Goal: Information Seeking & Learning: Learn about a topic

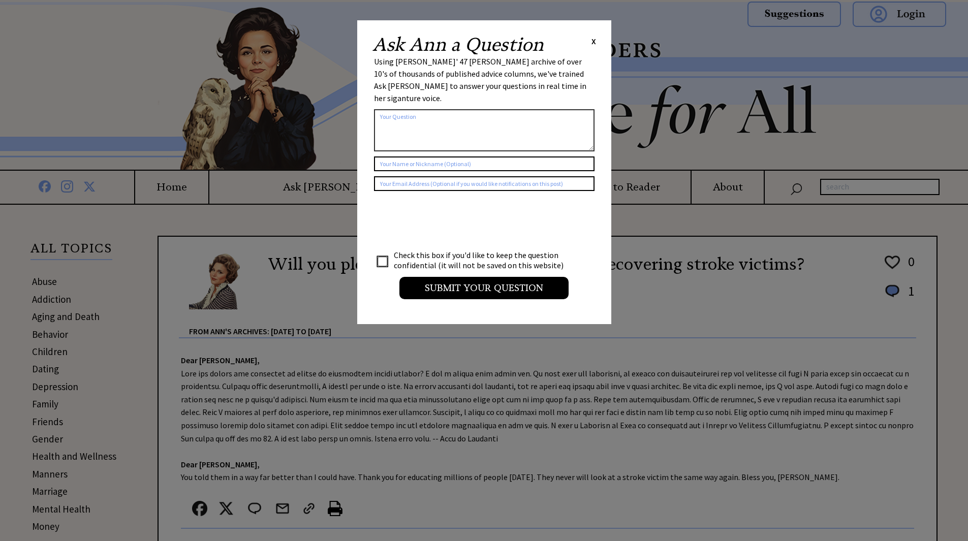
click at [595, 37] on span "X" at bounding box center [594, 41] width 5 height 10
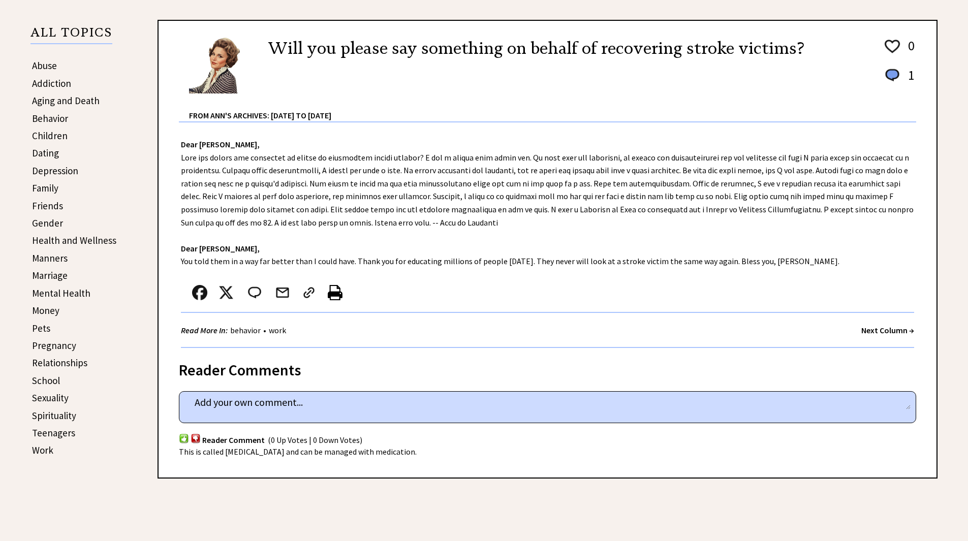
scroll to position [141, 0]
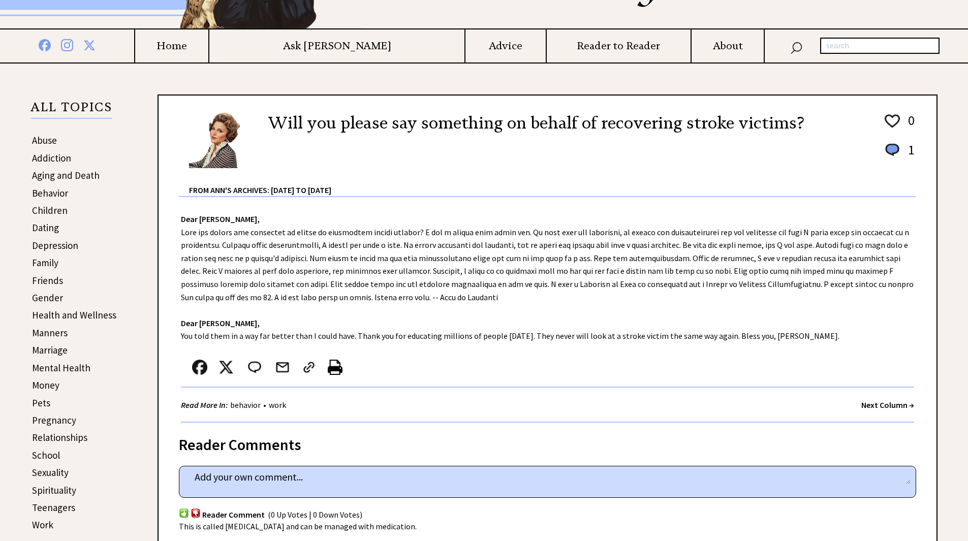
click at [70, 248] on link "Depression" at bounding box center [55, 245] width 46 height 12
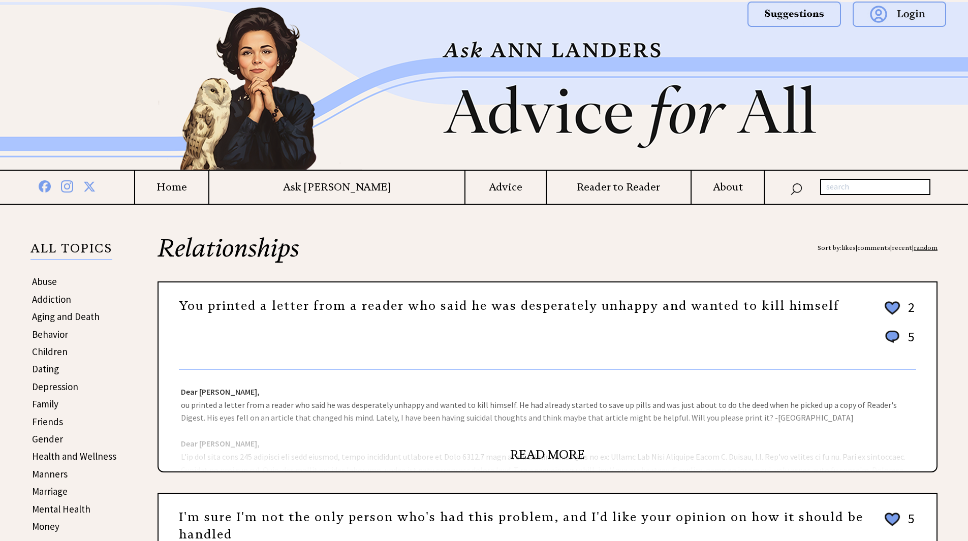
click at [535, 451] on link "READ MORE" at bounding box center [547, 454] width 75 height 15
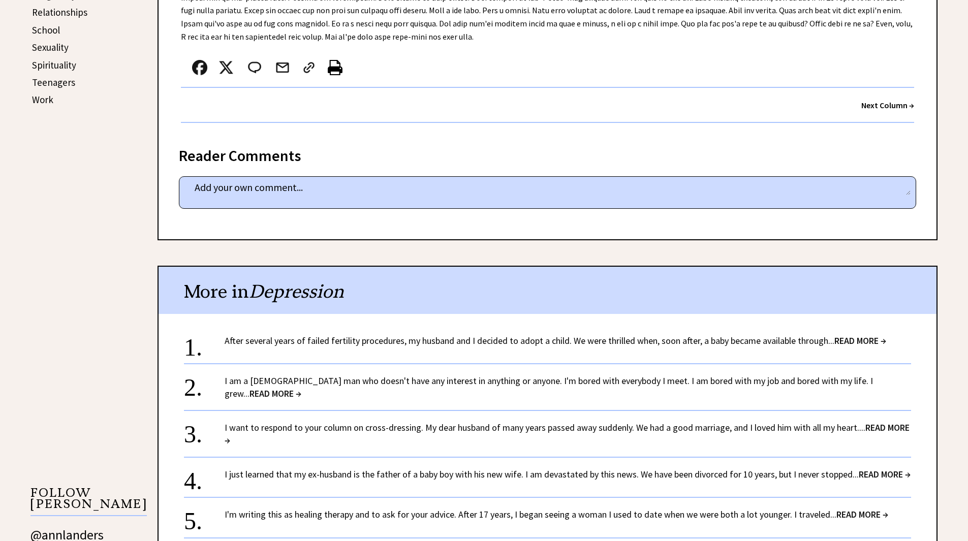
scroll to position [573, 0]
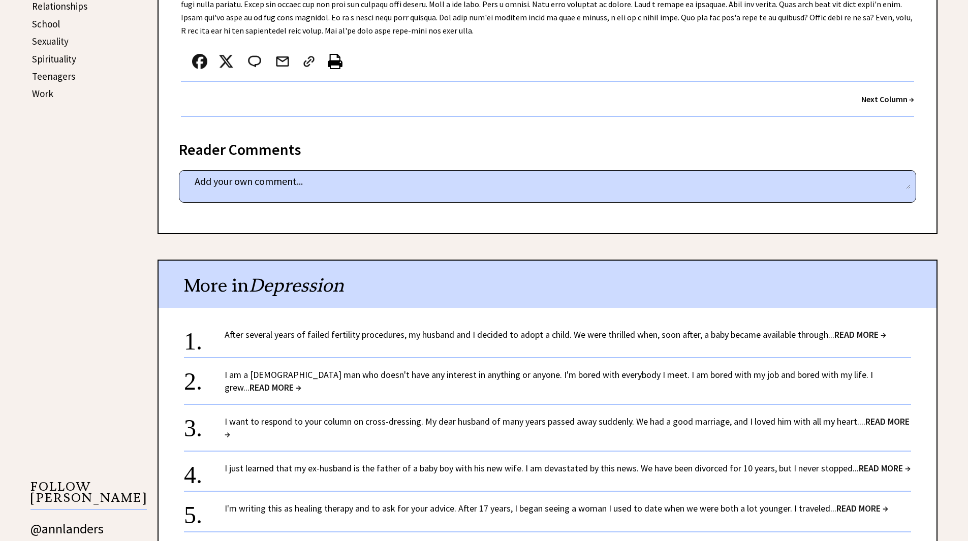
click at [840, 331] on span "READ MORE →" at bounding box center [861, 335] width 52 height 12
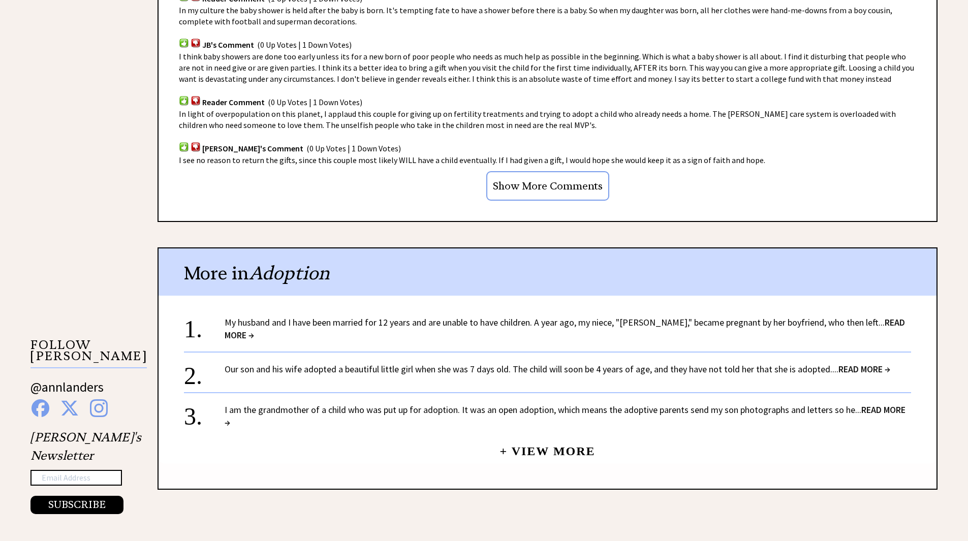
scroll to position [773, 0]
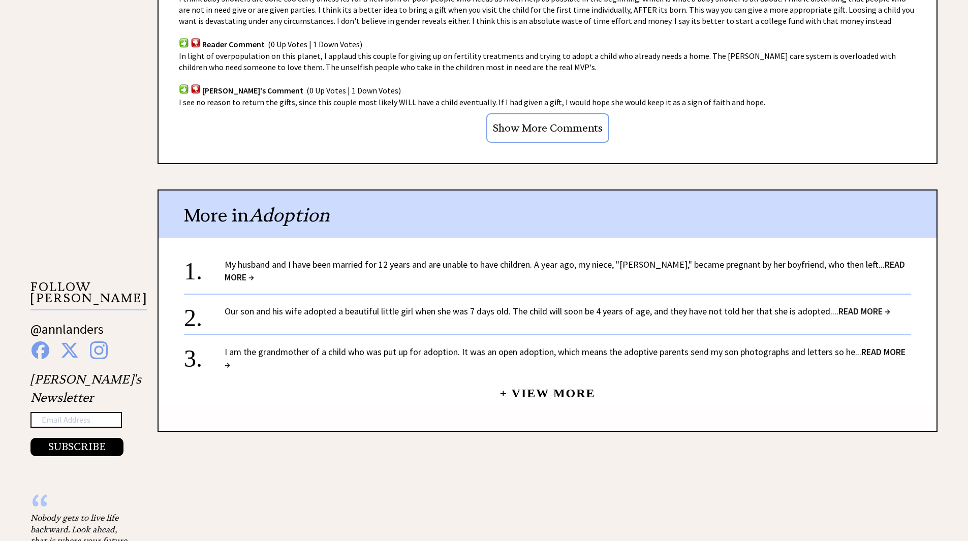
click at [879, 305] on span "READ MORE →" at bounding box center [865, 311] width 52 height 12
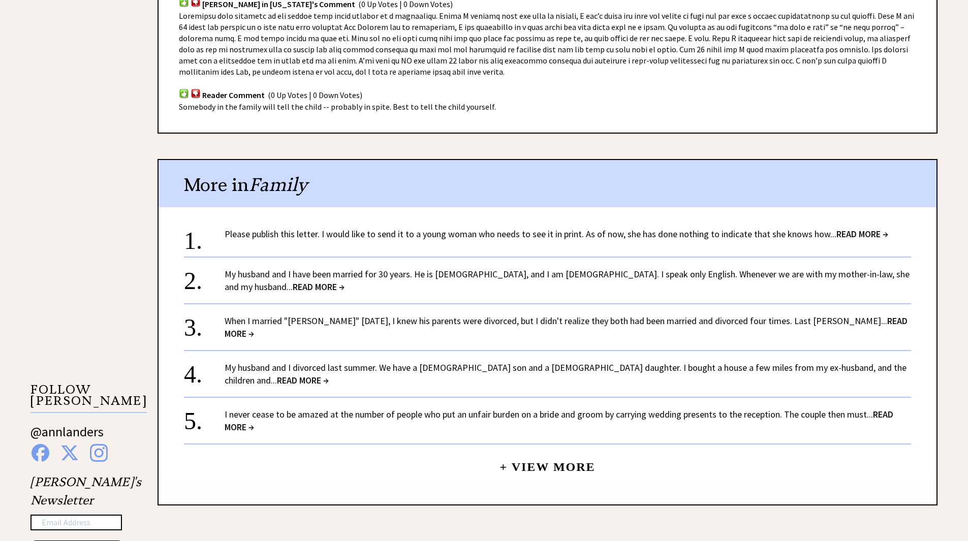
scroll to position [671, 0]
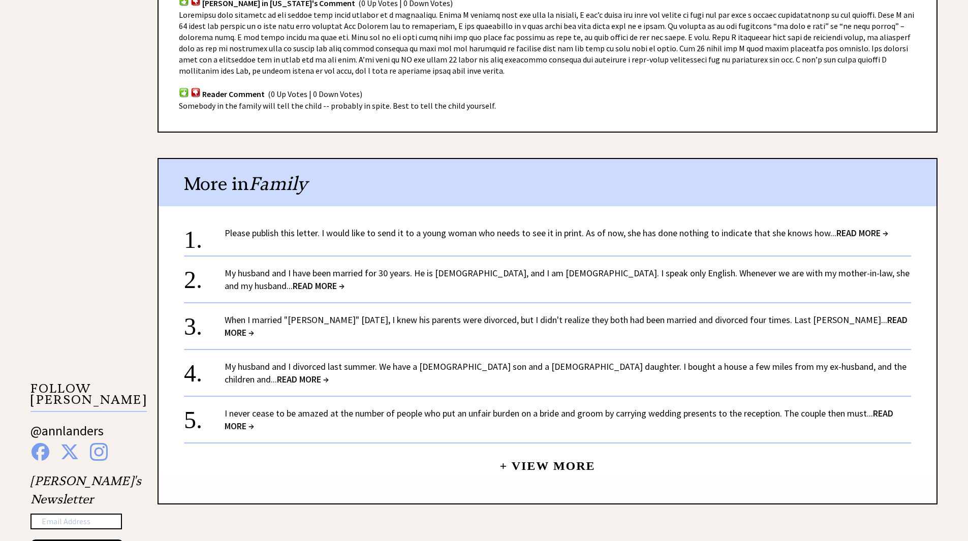
click at [883, 322] on span "READ MORE →" at bounding box center [566, 326] width 683 height 24
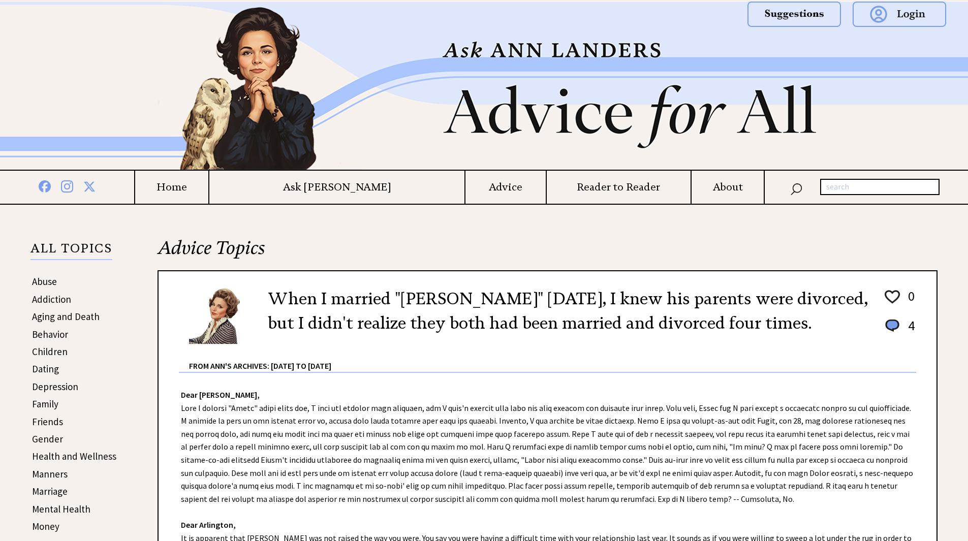
click at [883, 322] on img at bounding box center [892, 326] width 18 height 16
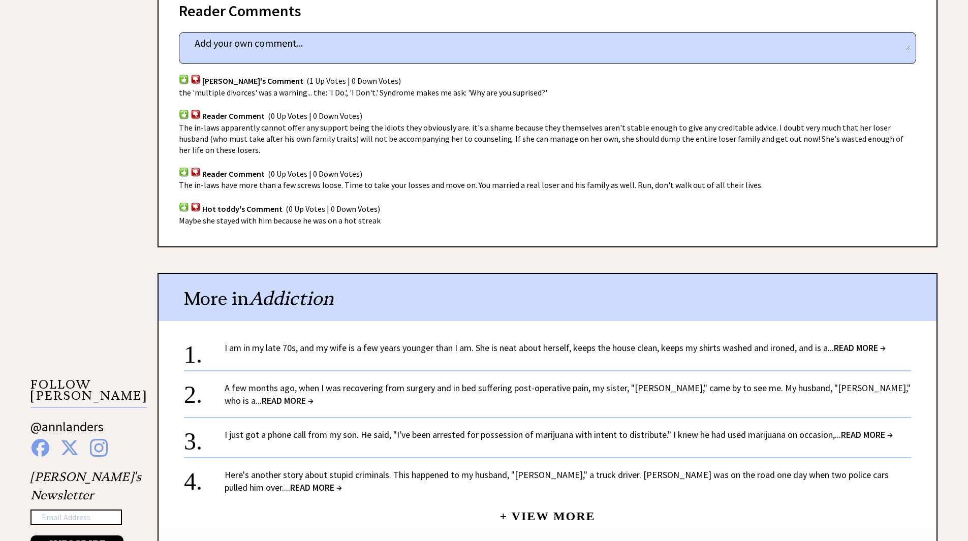
scroll to position [202, 0]
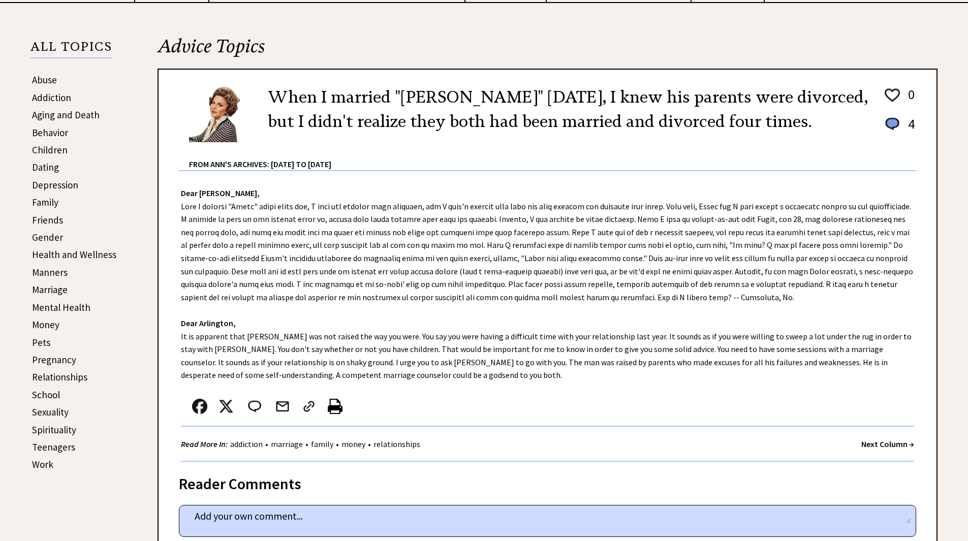
click at [59, 363] on link "Pregnancy" at bounding box center [54, 360] width 44 height 12
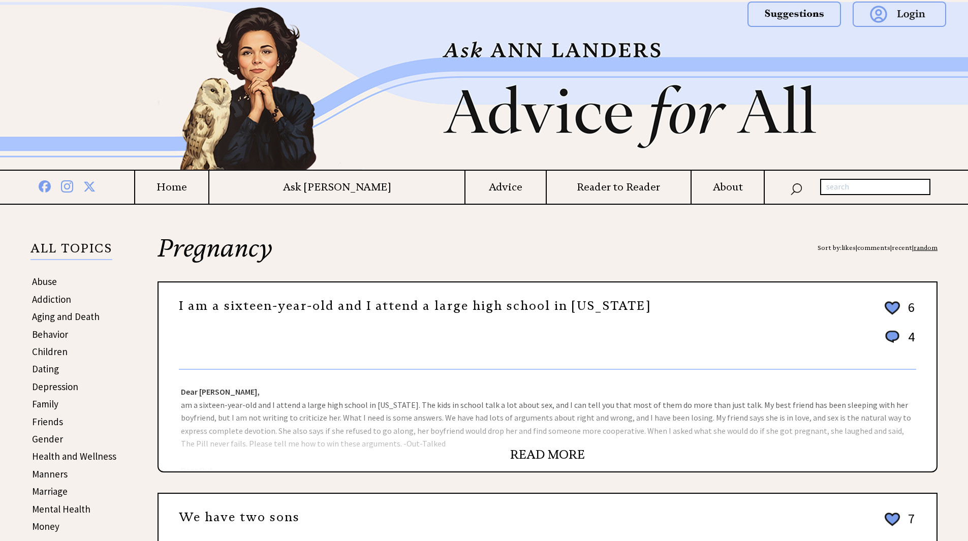
click at [527, 455] on link "READ MORE" at bounding box center [547, 454] width 75 height 15
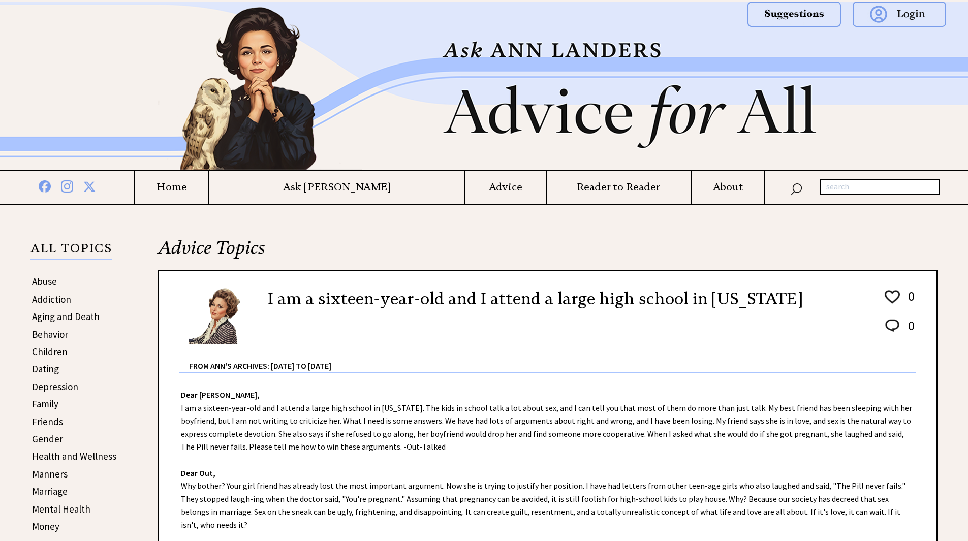
scroll to position [473, 0]
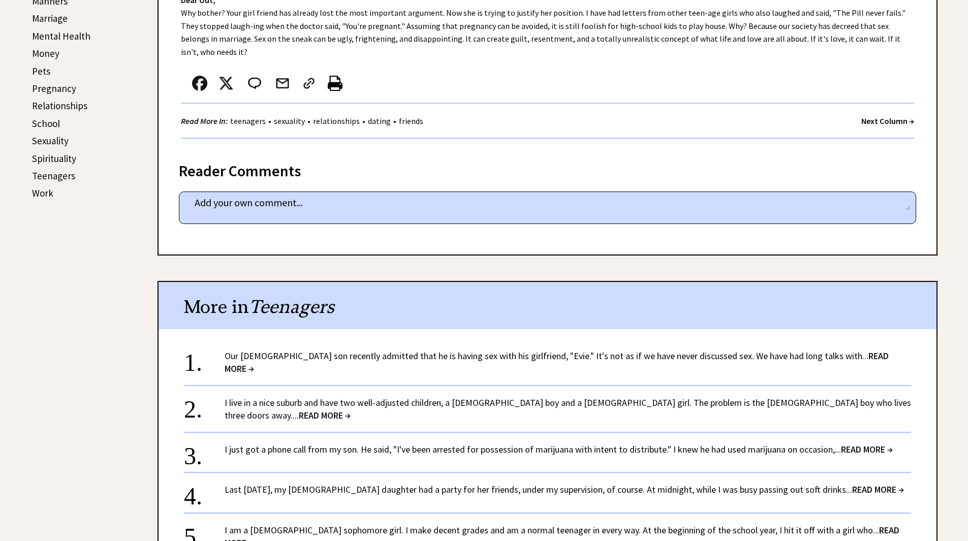
click at [434, 350] on link "Our 16-year-old son recently admitted that he is having sex with his girlfriend…" at bounding box center [557, 362] width 664 height 24
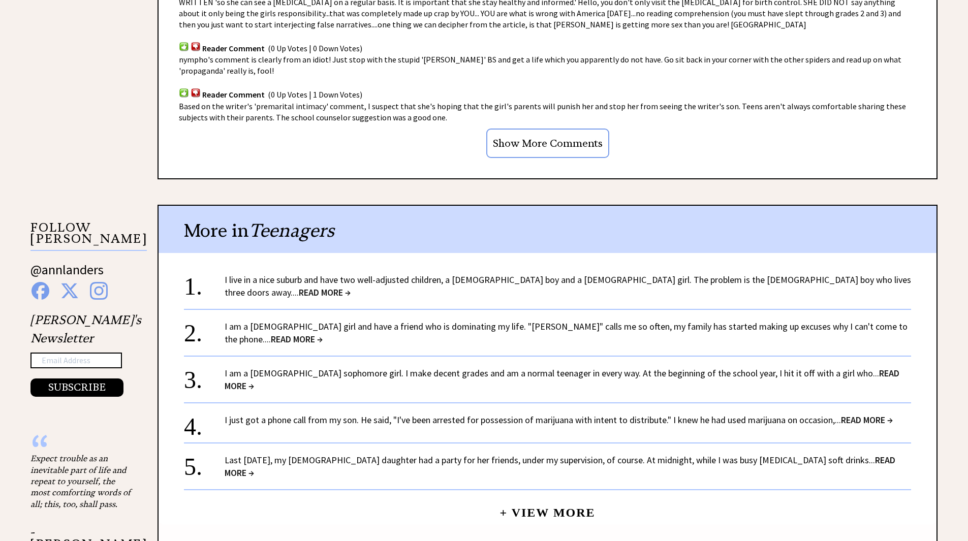
scroll to position [838, 0]
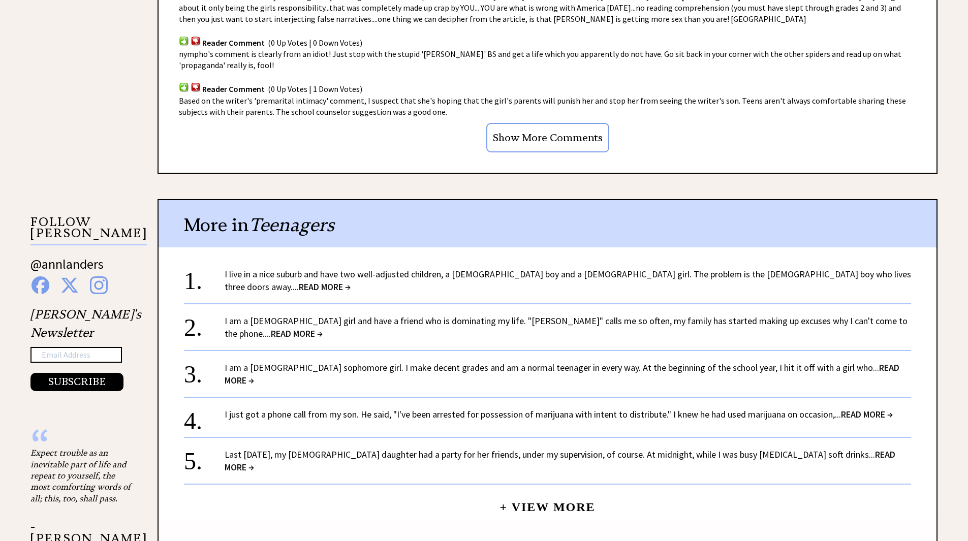
click at [843, 449] on span "READ MORE →" at bounding box center [560, 461] width 671 height 24
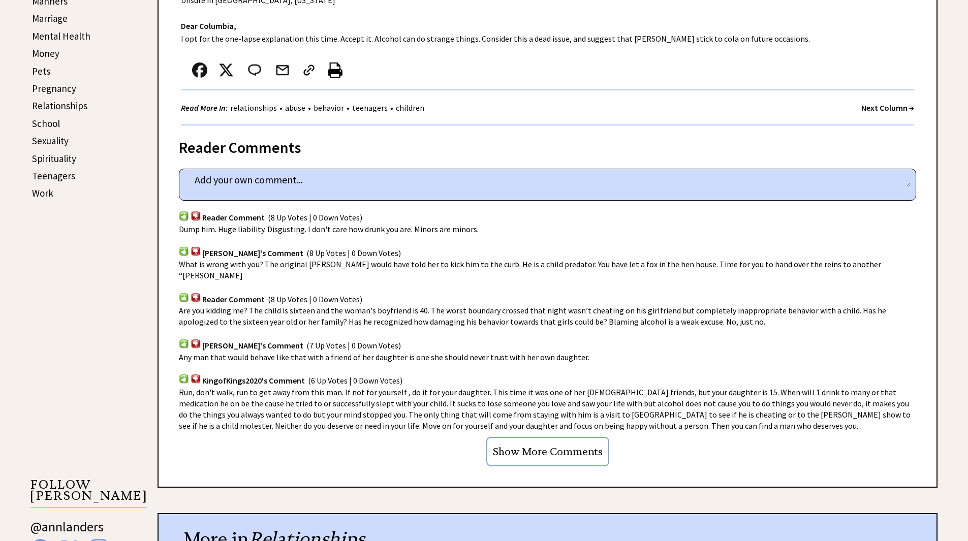
scroll to position [946, 0]
